Goal: Navigation & Orientation: Find specific page/section

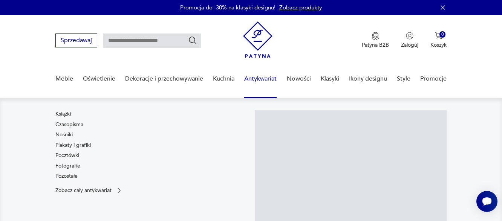
click at [300, 81] on link "Nowości" at bounding box center [299, 78] width 24 height 29
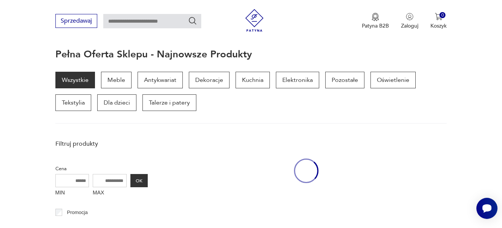
scroll to position [98, 0]
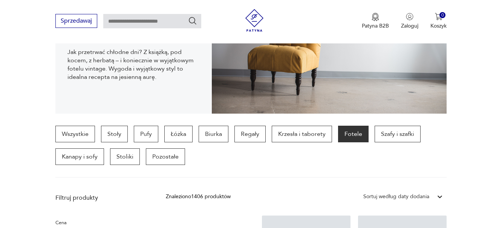
scroll to position [124, 0]
click at [147, 135] on p "Pufy" at bounding box center [146, 133] width 24 height 17
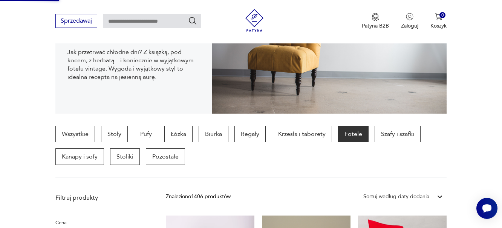
scroll to position [218, 0]
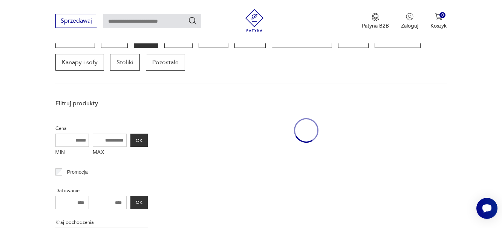
scroll to position [350, 0]
